Goal: Information Seeking & Learning: Learn about a topic

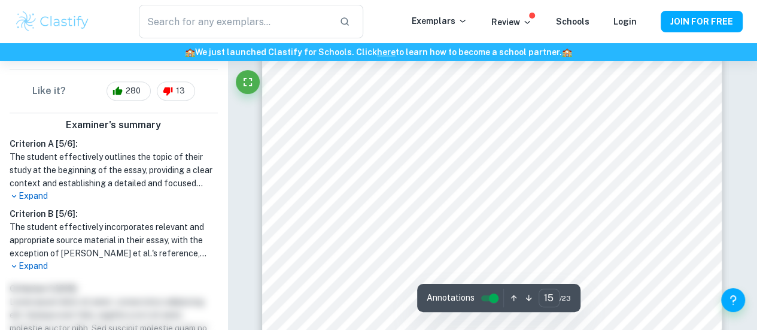
scroll to position [9946, 0]
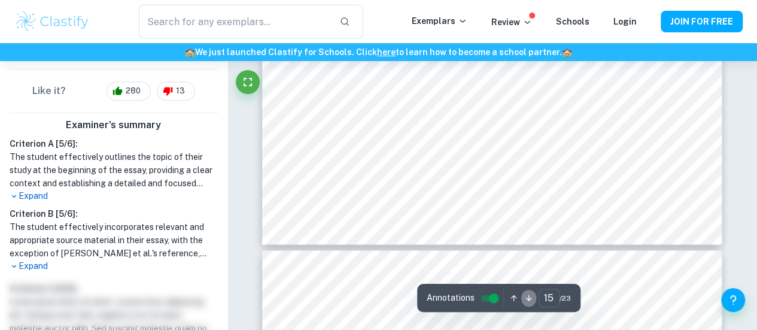
click at [526, 300] on icon "button" at bounding box center [528, 297] width 9 height 9
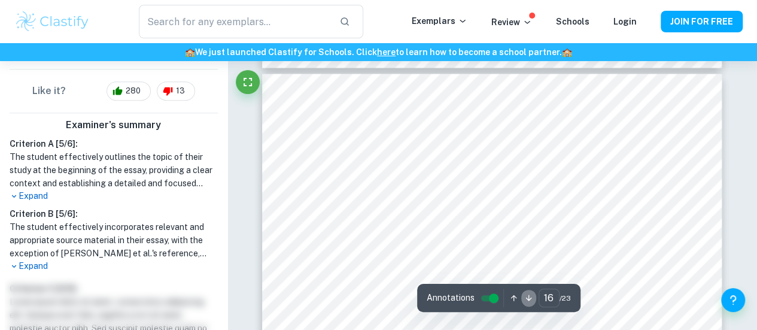
click at [526, 300] on icon "button" at bounding box center [528, 297] width 9 height 9
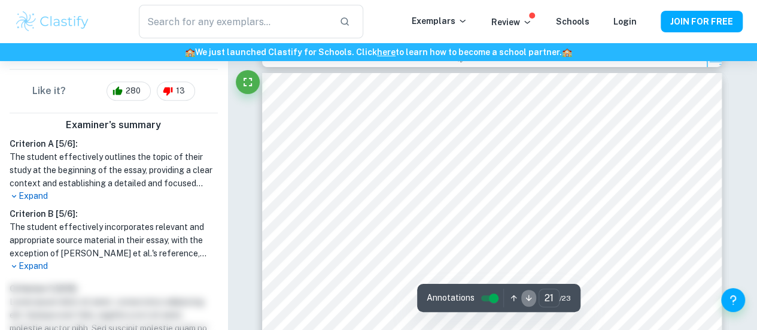
click at [526, 300] on icon "button" at bounding box center [528, 297] width 9 height 9
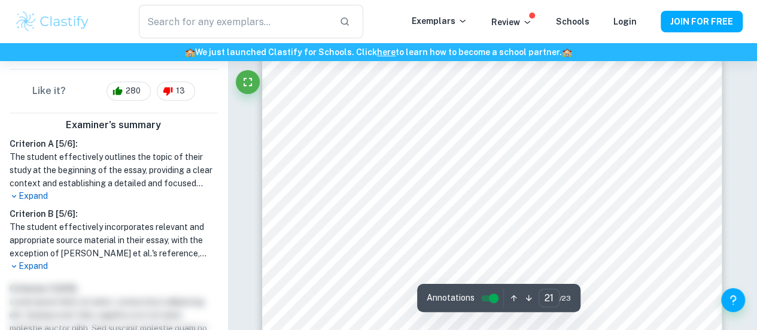
scroll to position [14091, 0]
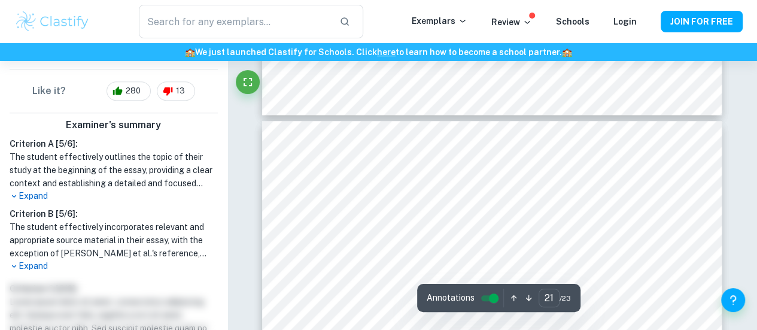
type input "22"
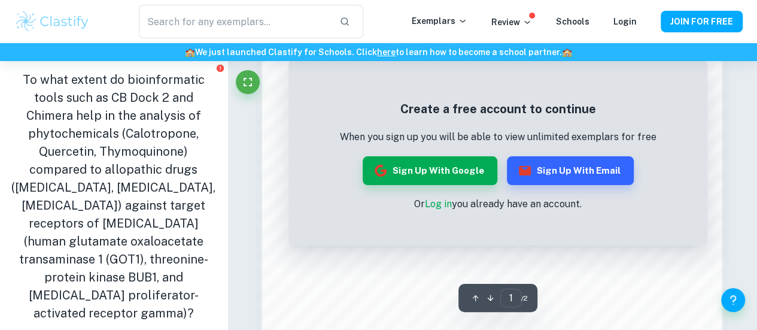
scroll to position [1131, 0]
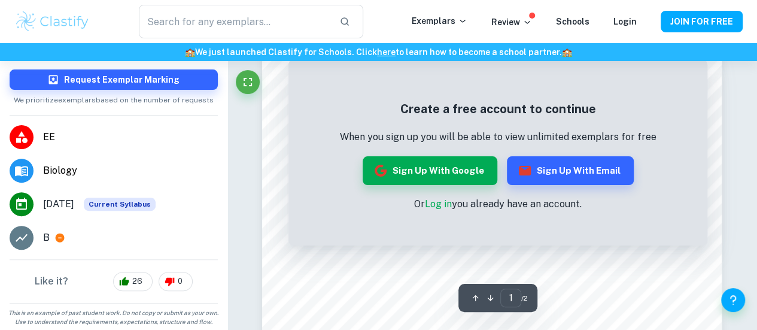
scroll to position [41, 0]
